Goal: Navigation & Orientation: Find specific page/section

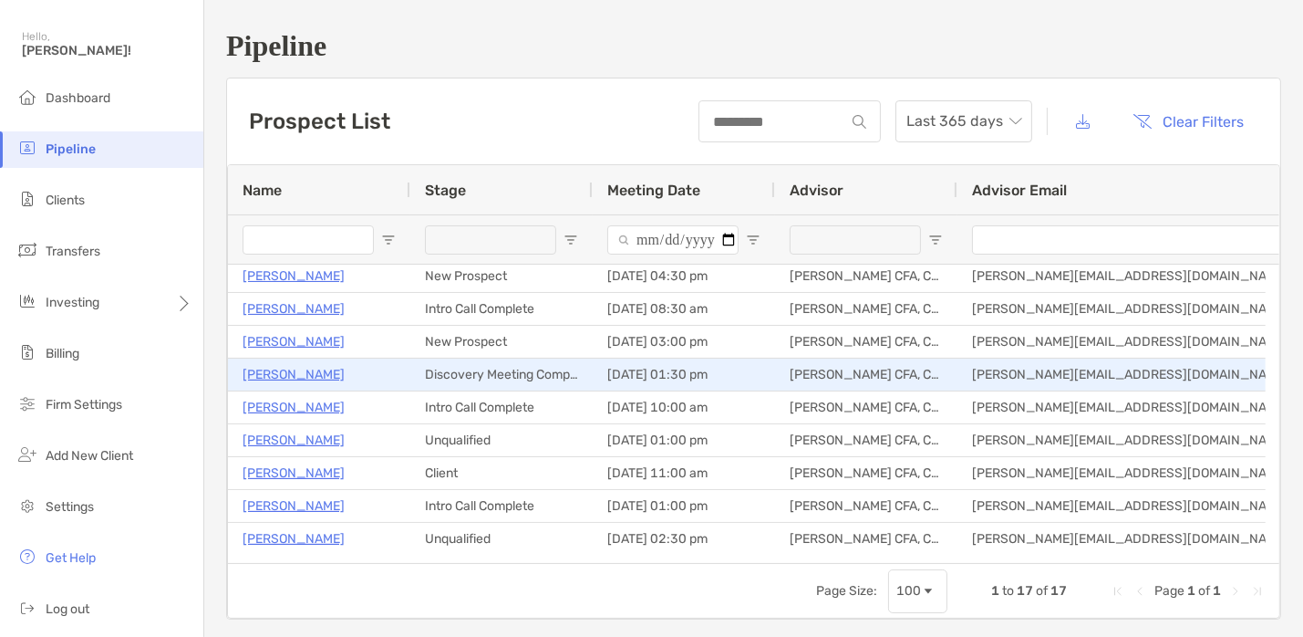
scroll to position [5, 0]
click at [360, 389] on div "[PERSON_NAME]" at bounding box center [319, 374] width 182 height 32
click at [291, 377] on p "[PERSON_NAME]" at bounding box center [294, 374] width 102 height 23
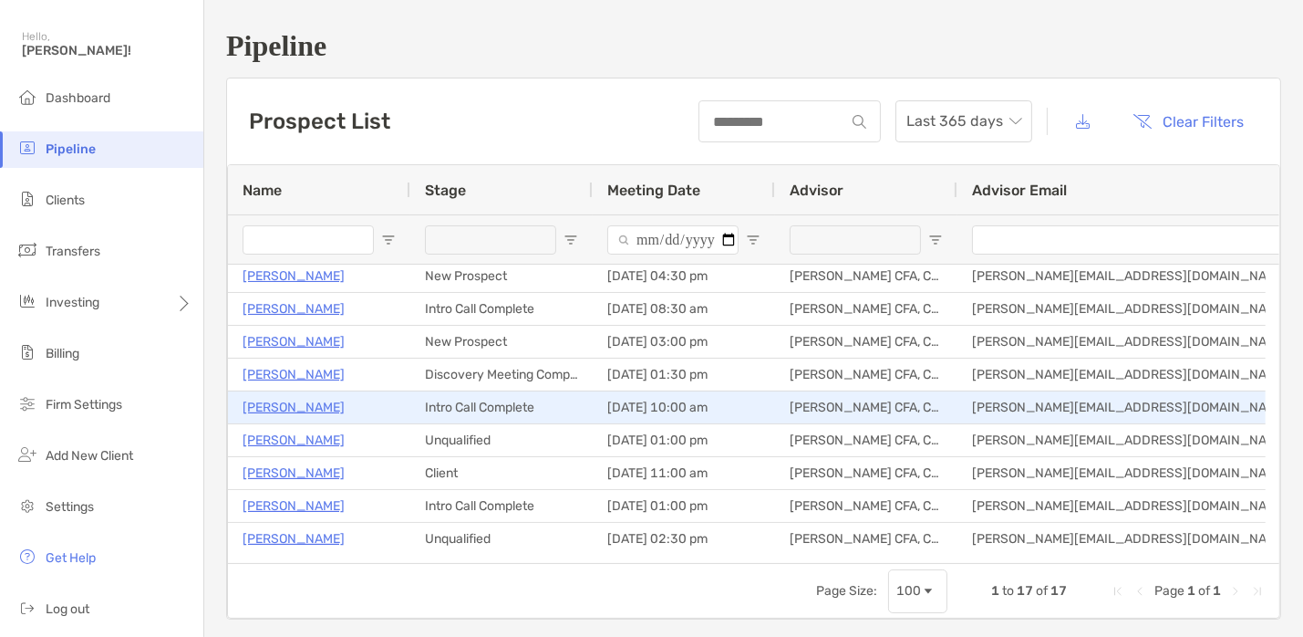
click at [297, 398] on p "[PERSON_NAME]" at bounding box center [294, 407] width 102 height 23
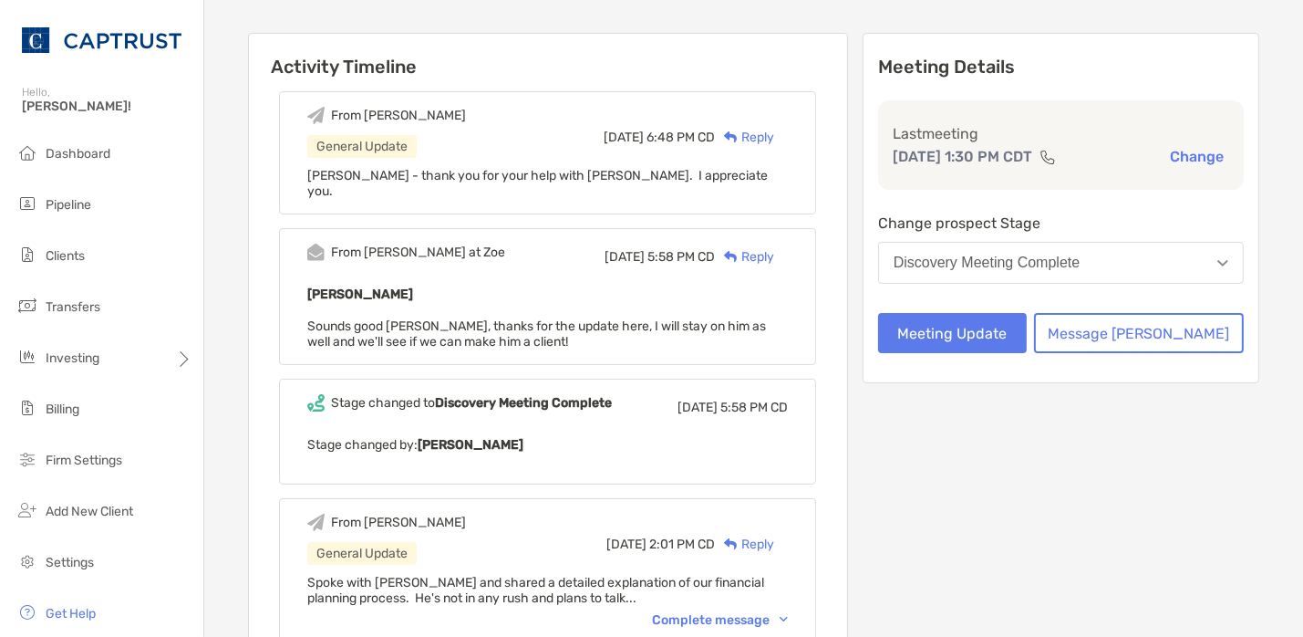
scroll to position [175, 0]
click at [735, 611] on div "Complete message" at bounding box center [720, 619] width 136 height 16
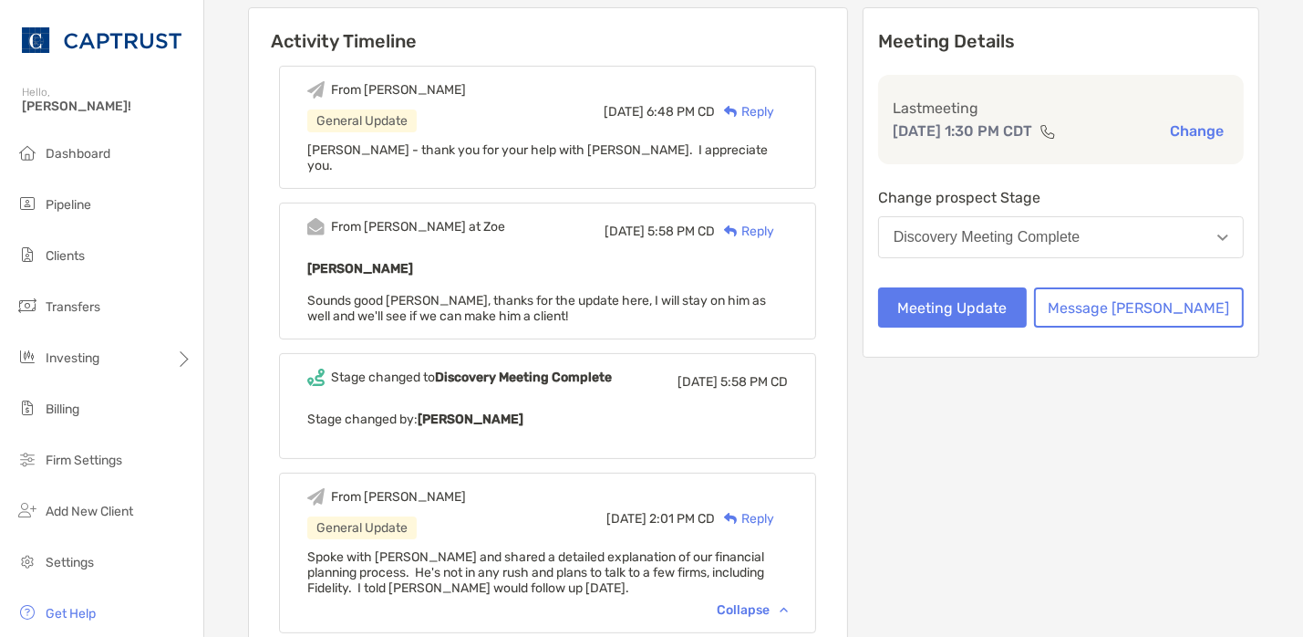
scroll to position [201, 0]
click at [66, 202] on span "Pipeline" at bounding box center [69, 205] width 46 height 16
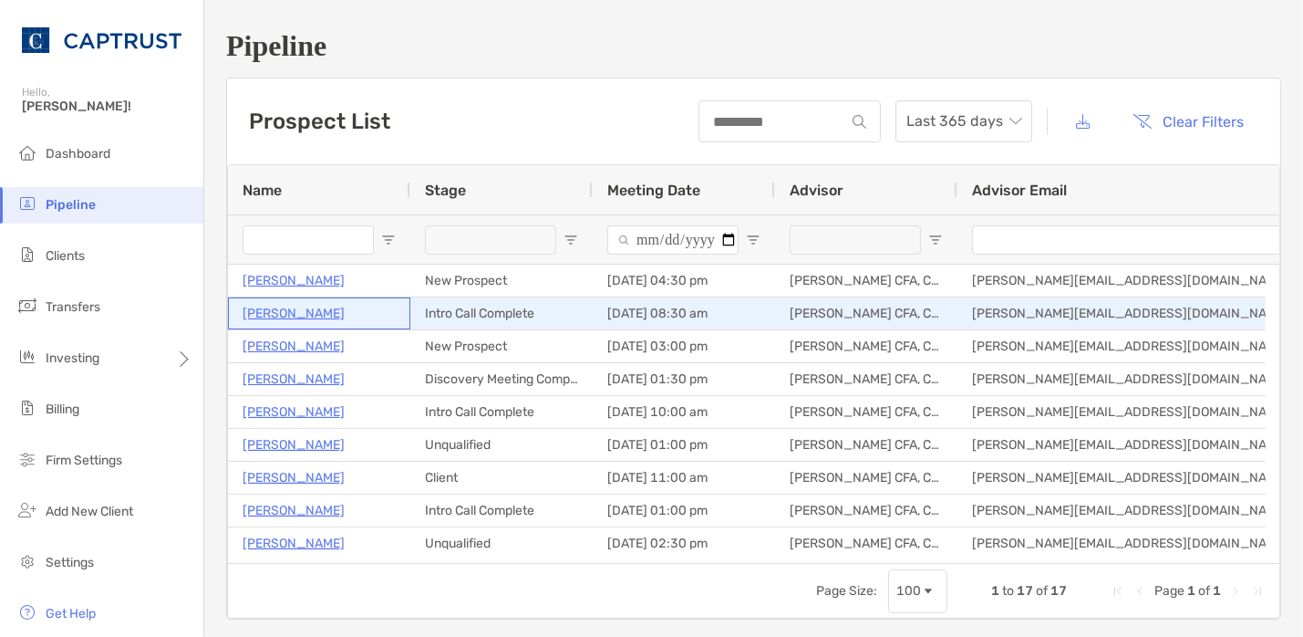
click at [295, 304] on p "[PERSON_NAME]" at bounding box center [294, 313] width 102 height 23
